Goal: Check status: Check status

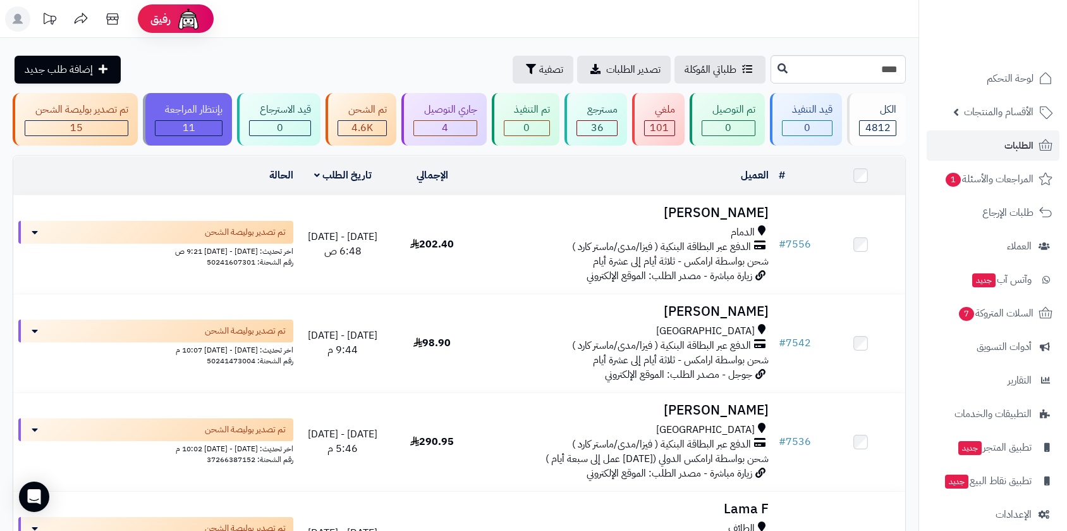
type input "****"
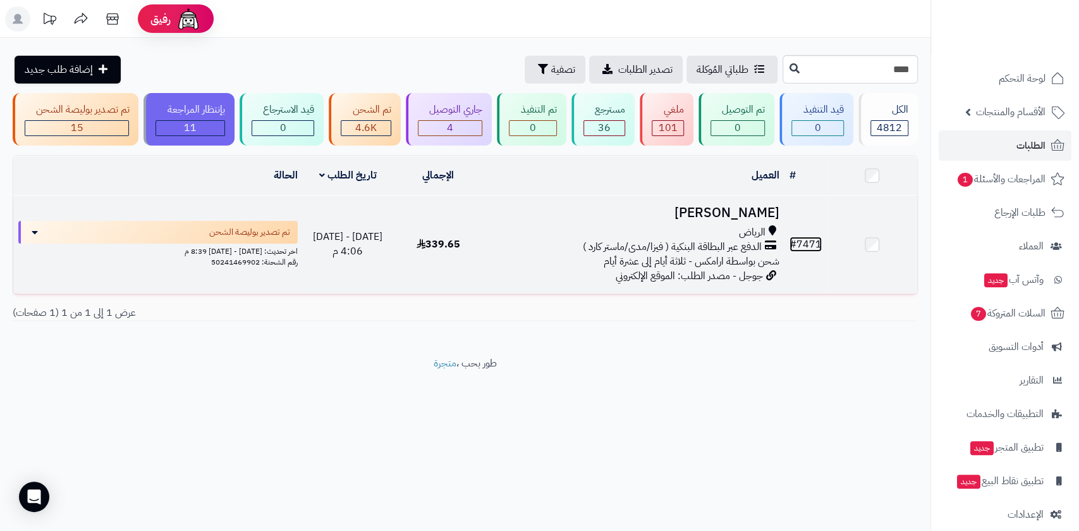
click at [811, 243] on link "# 7471" at bounding box center [806, 243] width 32 height 15
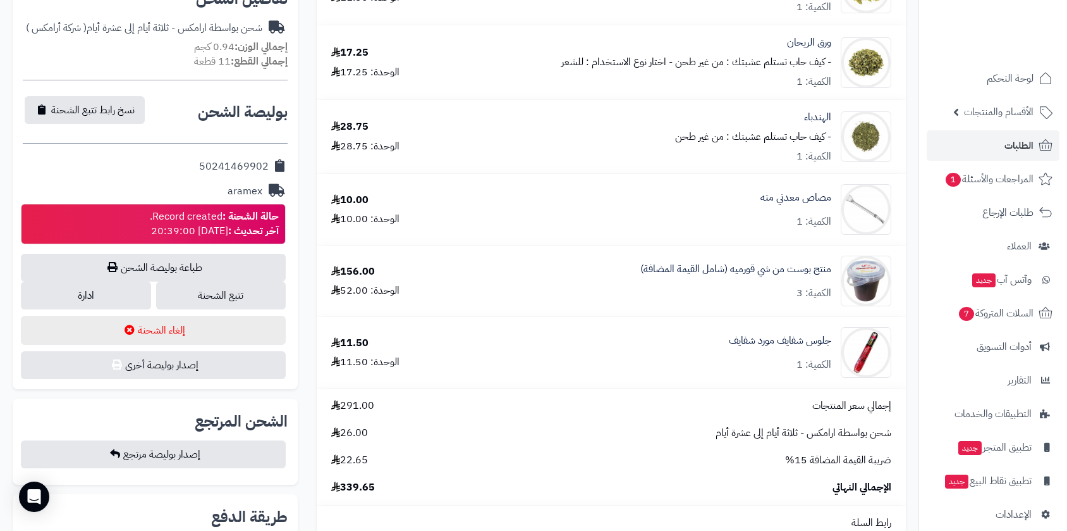
scroll to position [491, 0]
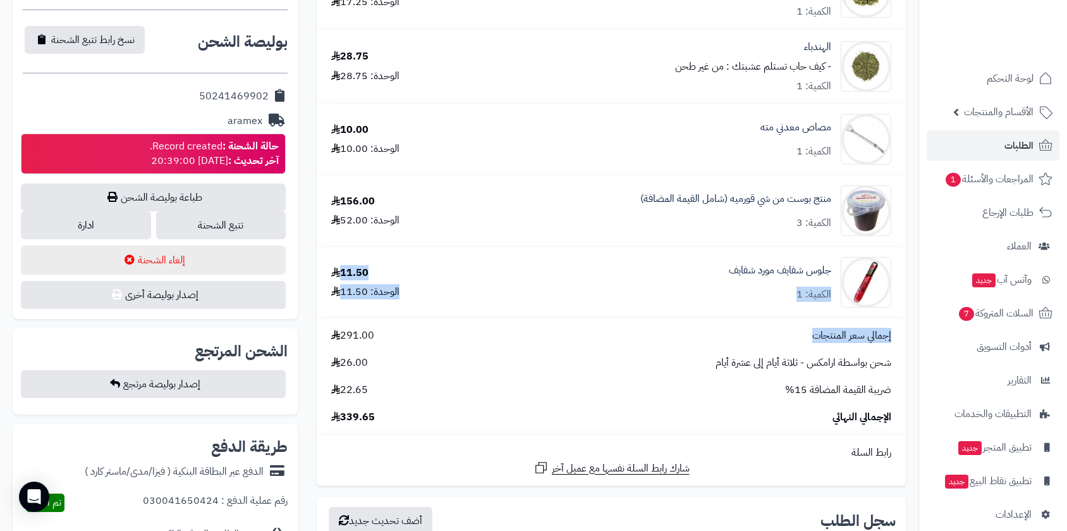
drag, startPoint x: 715, startPoint y: 335, endPoint x: 760, endPoint y: 331, distance: 45.1
click at [760, 331] on tbody "اكليل الجبل - كيف حاب تستلم عشبتك : من غير طحن الكمية: 1 17.25 الوحدة: 17.25 ال…" at bounding box center [611, 73] width 589 height 825
click at [735, 280] on div "جلوس شفايف مورد شفايف الكمية: 1" at bounding box center [780, 282] width 102 height 39
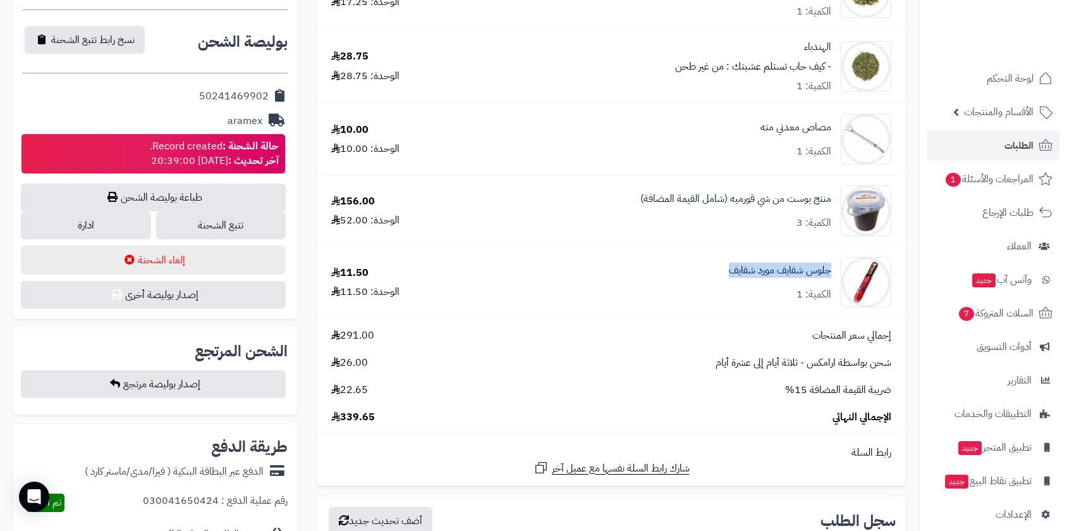
drag, startPoint x: 710, startPoint y: 273, endPoint x: 830, endPoint y: 257, distance: 121.1
click at [830, 257] on div "جلوس شفايف مورد شفايف الكمية: 1" at bounding box center [674, 282] width 453 height 51
copy link "جلوس شفايف مورد شفايف"
